Goal: Find specific page/section: Find specific page/section

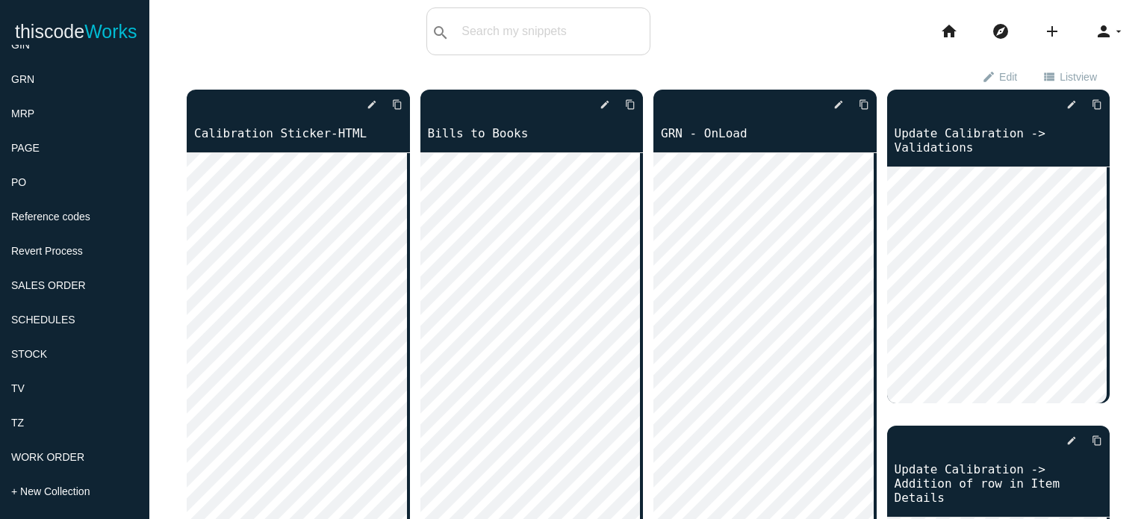
scroll to position [55, 0]
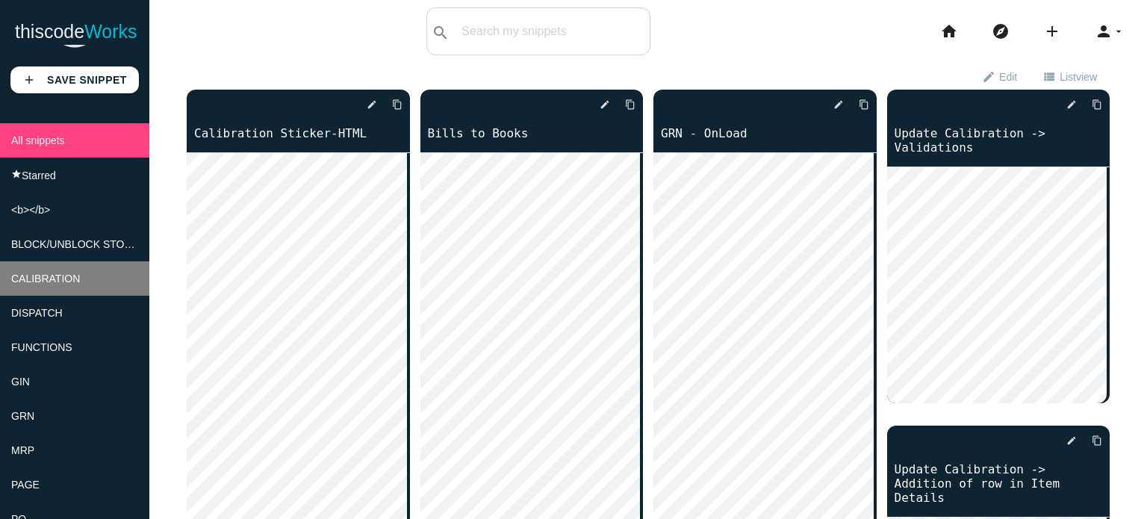
click at [73, 285] on span "CALIBRATION" at bounding box center [45, 279] width 69 height 12
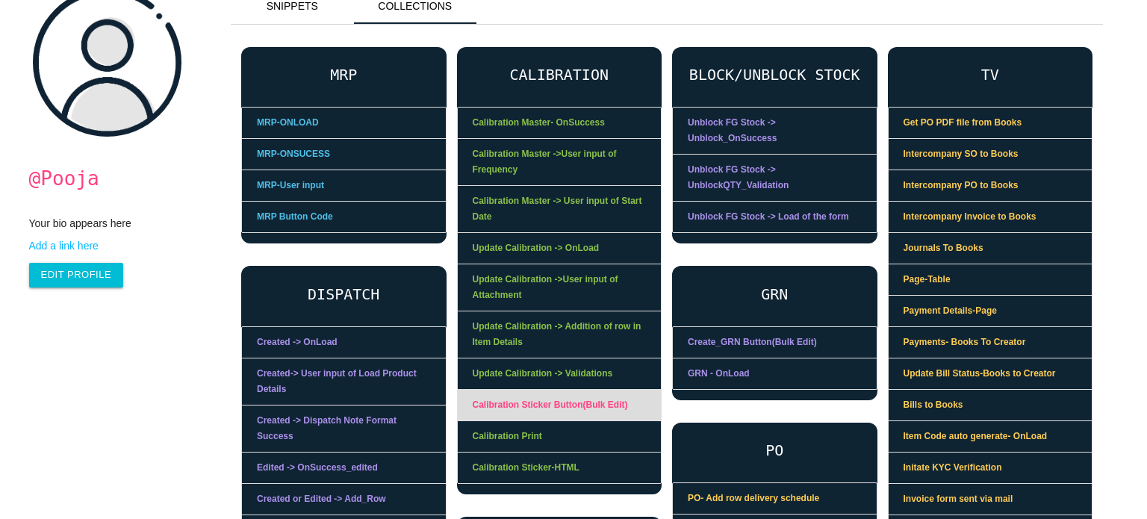
scroll to position [149, 0]
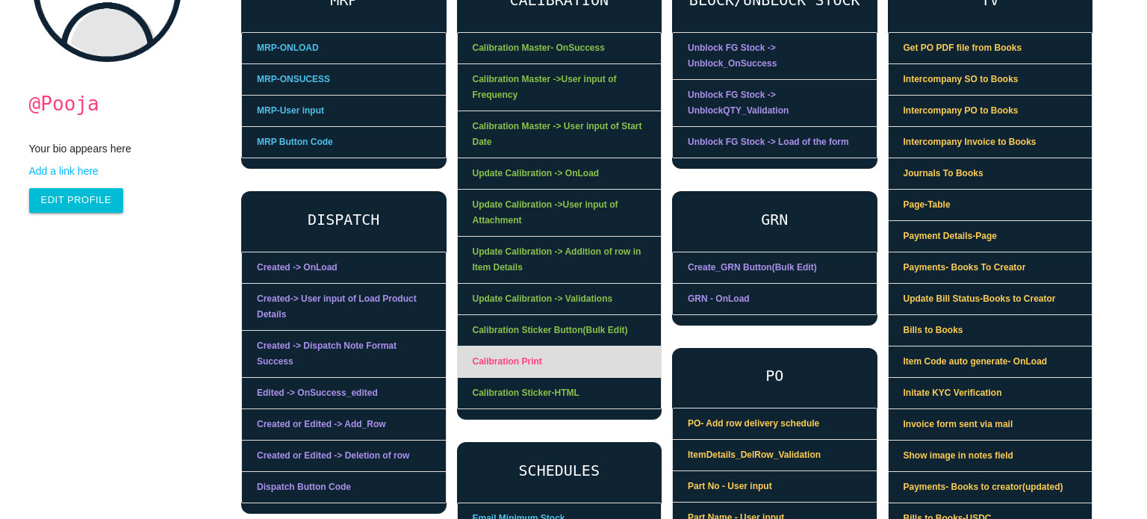
click at [524, 361] on link "Calibration Print" at bounding box center [560, 362] width 204 height 31
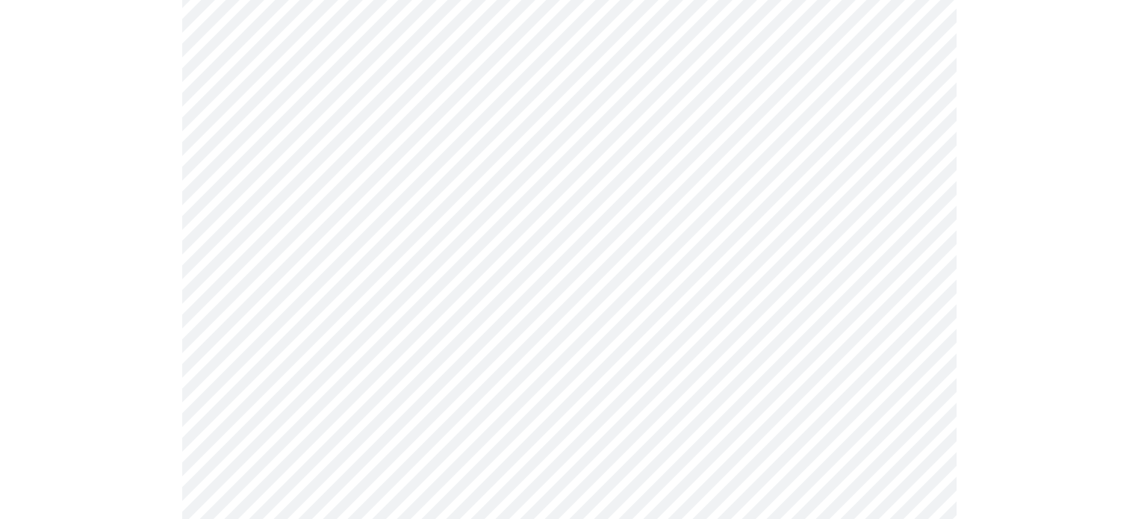
scroll to position [971, 0]
